Goal: Information Seeking & Learning: Learn about a topic

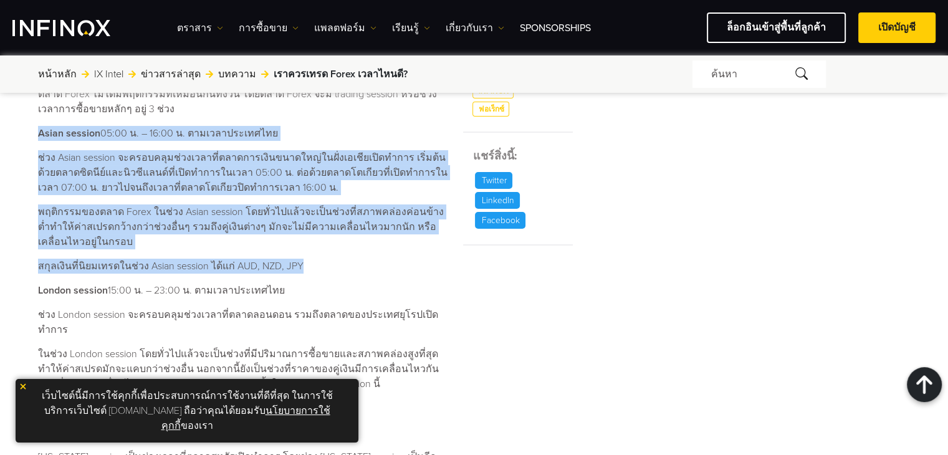
drag, startPoint x: 41, startPoint y: 131, endPoint x: 303, endPoint y: 262, distance: 293.2
click at [303, 262] on div "ตลาด Forex เปิดซื้อขายกี่โมง? เวลาที่ตลาด Forex เปิดทำการซื้อขายคือตลอด 24 ชั่ว…" at bounding box center [243, 418] width 410 height 742
copy div "Lorem ipsumdo 46:32 s. – 79:33 a. consecteturadipi e่se Doeiu tempori utlaboreุ…"
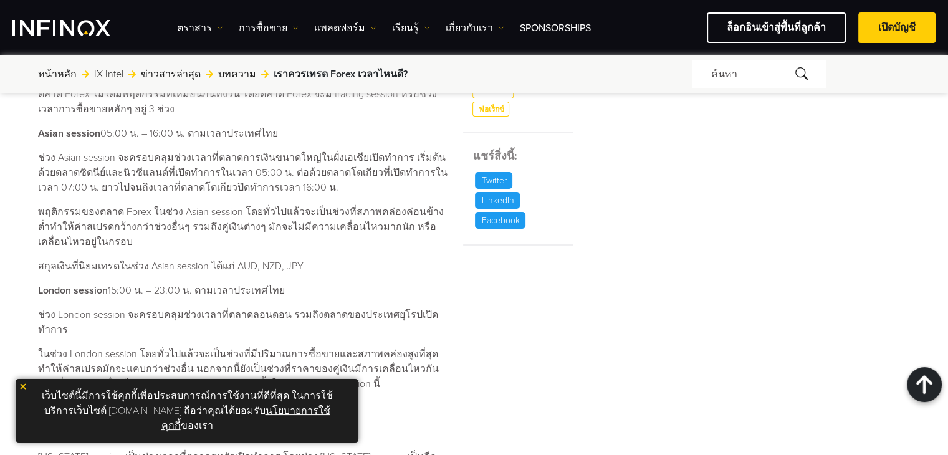
click at [400, 281] on div "ตลาด Forex เปิดซื้อขายกี่โมง? เวลาที่ตลาด Forex เปิดทำการซื้อขายคือตลอด 24 ชั่ว…" at bounding box center [243, 418] width 410 height 742
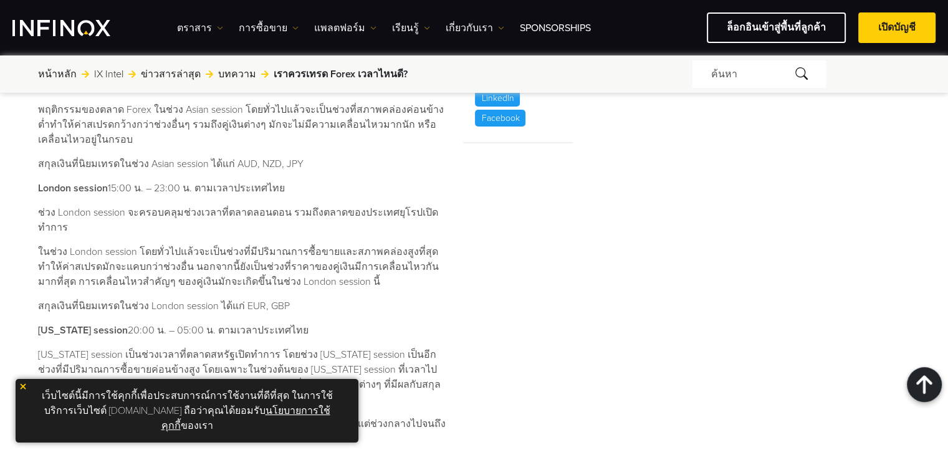
scroll to position [748, 0]
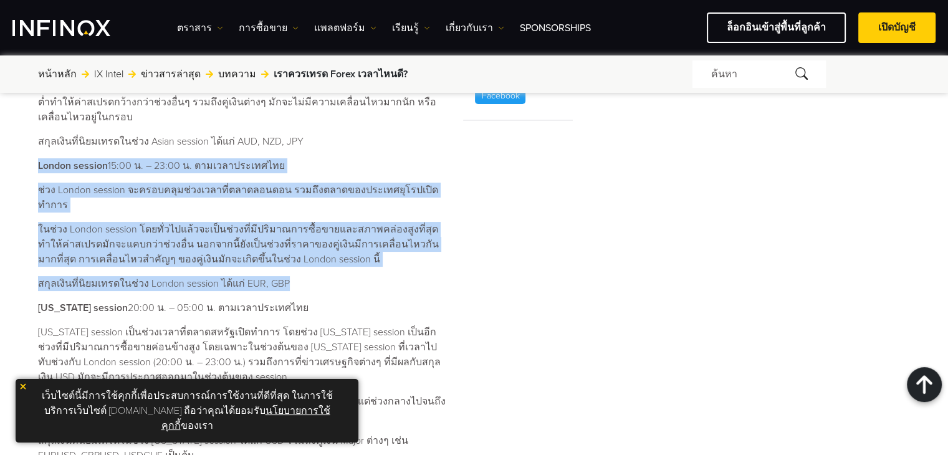
drag, startPoint x: 39, startPoint y: 161, endPoint x: 297, endPoint y: 257, distance: 275.7
click at [297, 257] on div "ตลาด Forex เปิดซื้อขายกี่โมง? เวลาที่ตลาด Forex เปิดทำการซื้อขายคือตลอด 24 ชั่ว…" at bounding box center [243, 294] width 410 height 742
copy div "Loremi dolorsi 78:56 a. – 50:62 c. adipiscingelitse d่ei Tempor incidid utlabor…"
click at [369, 276] on p "สกุลเงินที่นิยมเทรดในช่วง London session ได้แก่ EUR, GBP" at bounding box center [243, 283] width 410 height 15
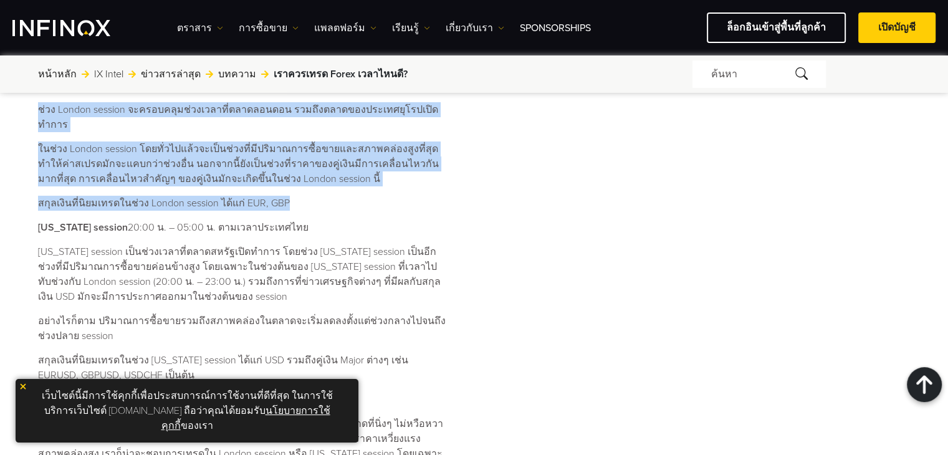
scroll to position [873, 0]
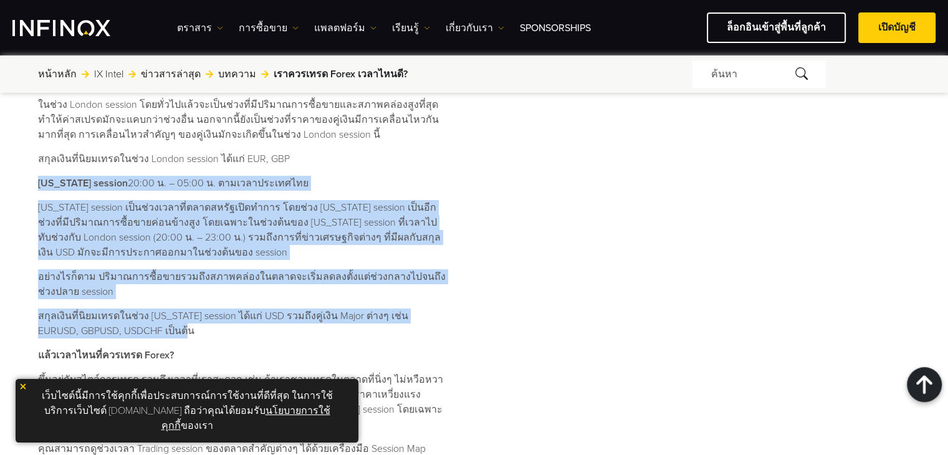
drag, startPoint x: 38, startPoint y: 168, endPoint x: 431, endPoint y: 312, distance: 418.8
click at [431, 312] on div "ตลาด Forex เปิดซื้อขายกี่โมง? เวลาที่ตลาด Forex เปิดทำการซื้อขายคือตลอด 24 ชั่ว…" at bounding box center [243, 169] width 410 height 742
copy div "Lor Ipsu dolorsi 56:97 a. – 88:31 c. adipiscingelitse Doe Temp incidid ut็la่et…"
click at [551, 358] on div "#Trading Gold INFINOX ฟอเร็กซ์ [PERSON_NAME]: Twitter LinkedIn Facebook" at bounding box center [517, 174] width 109 height 752
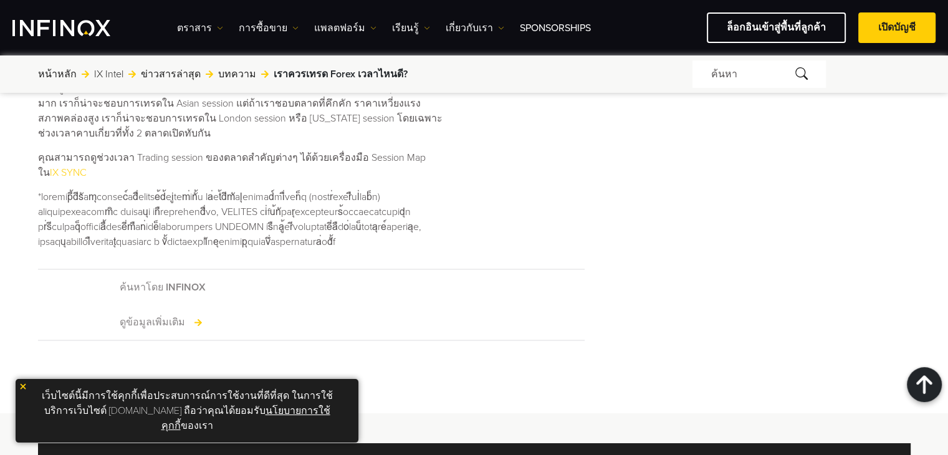
scroll to position [997, 0]
